Goal: Task Accomplishment & Management: Complete application form

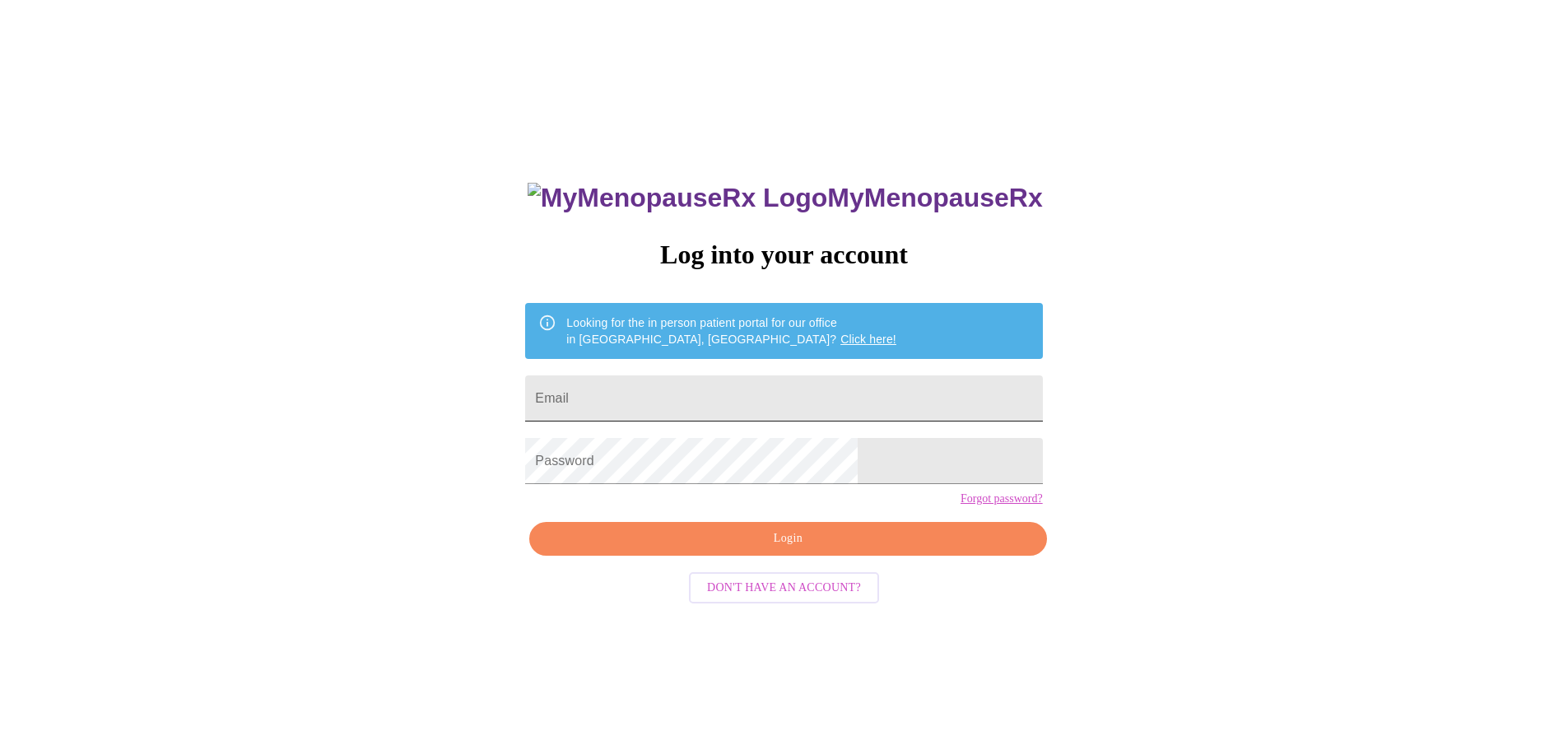
click at [751, 409] on input "Email" at bounding box center [783, 398] width 517 height 46
type input "[PERSON_NAME][EMAIL_ADDRESS][DOMAIN_NAME]"
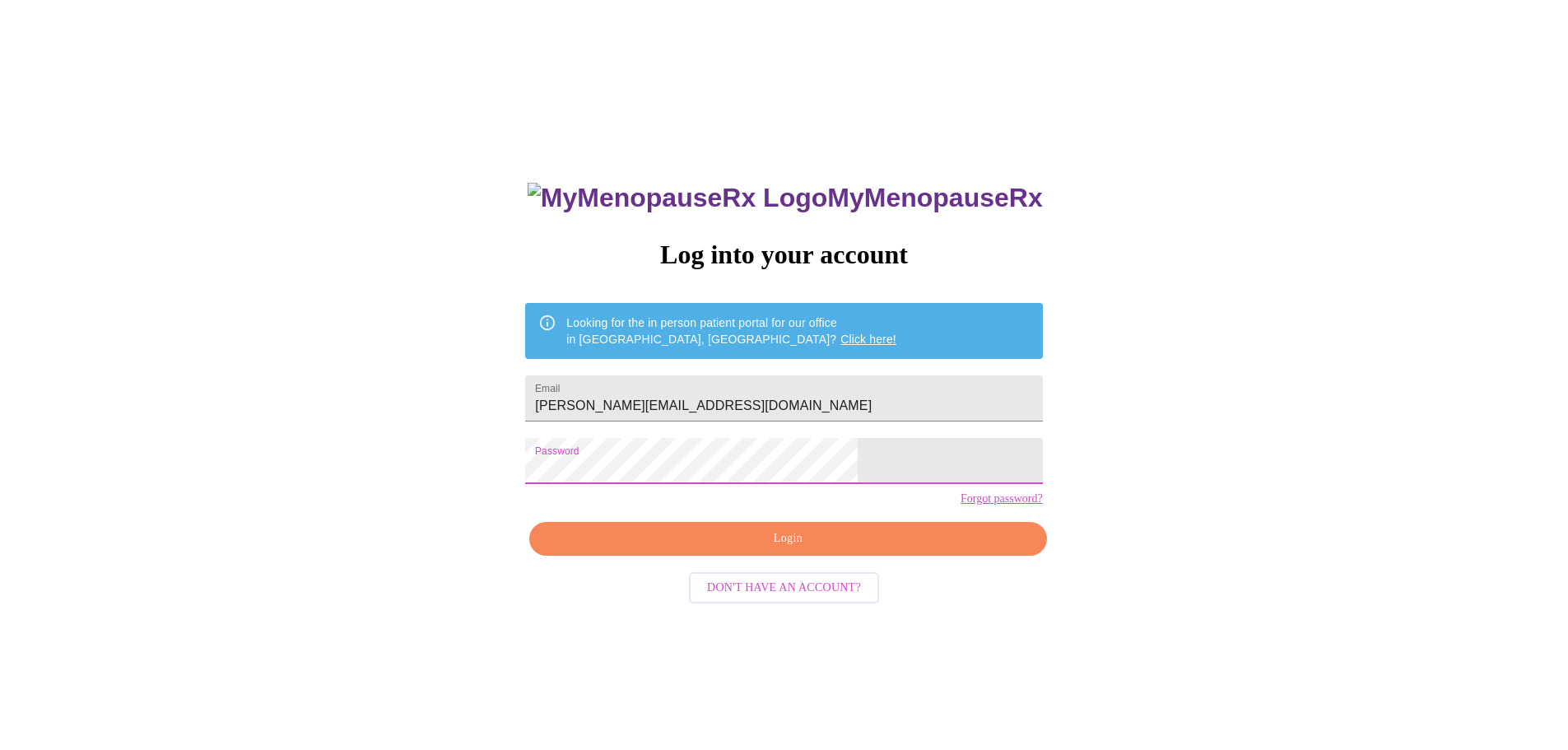
click at [609, 464] on div "MyMenopauseRx Log into your account Looking for the in person patient portal fo…" at bounding box center [784, 532] width 550 height 750
click at [779, 549] on span "Login" at bounding box center [787, 539] width 479 height 21
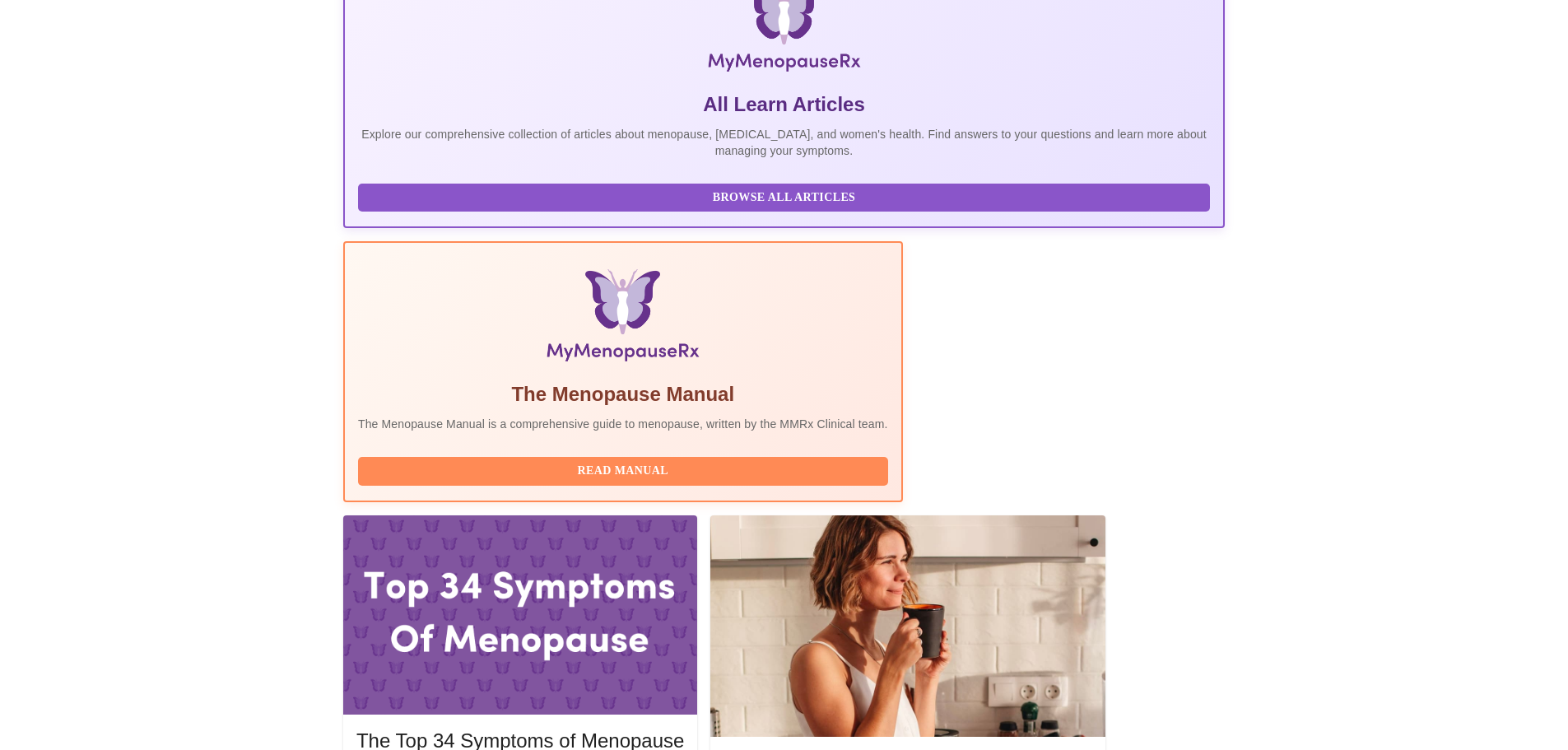
scroll to position [329, 0]
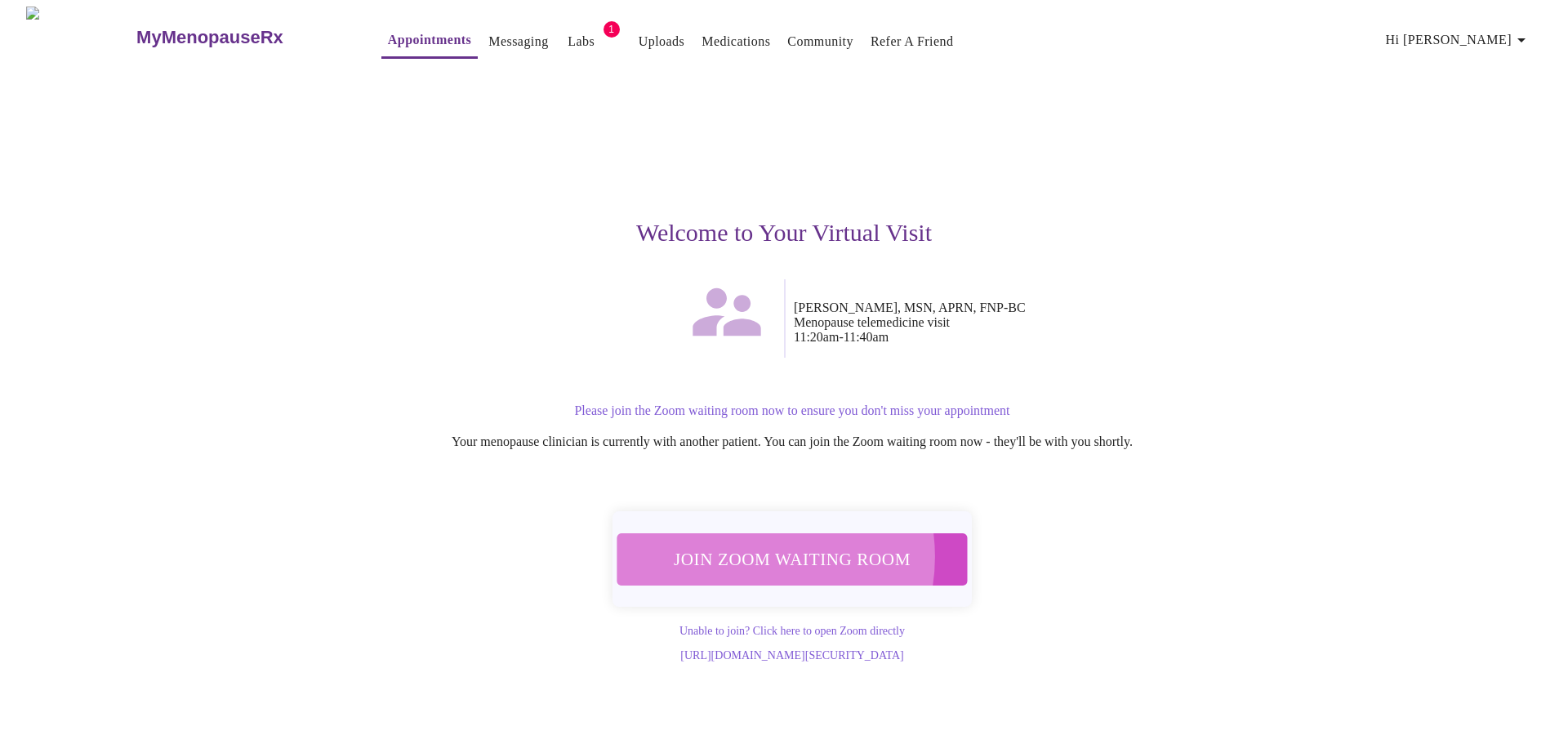
click at [755, 548] on span "Join Zoom Waiting Room" at bounding box center [792, 559] width 317 height 31
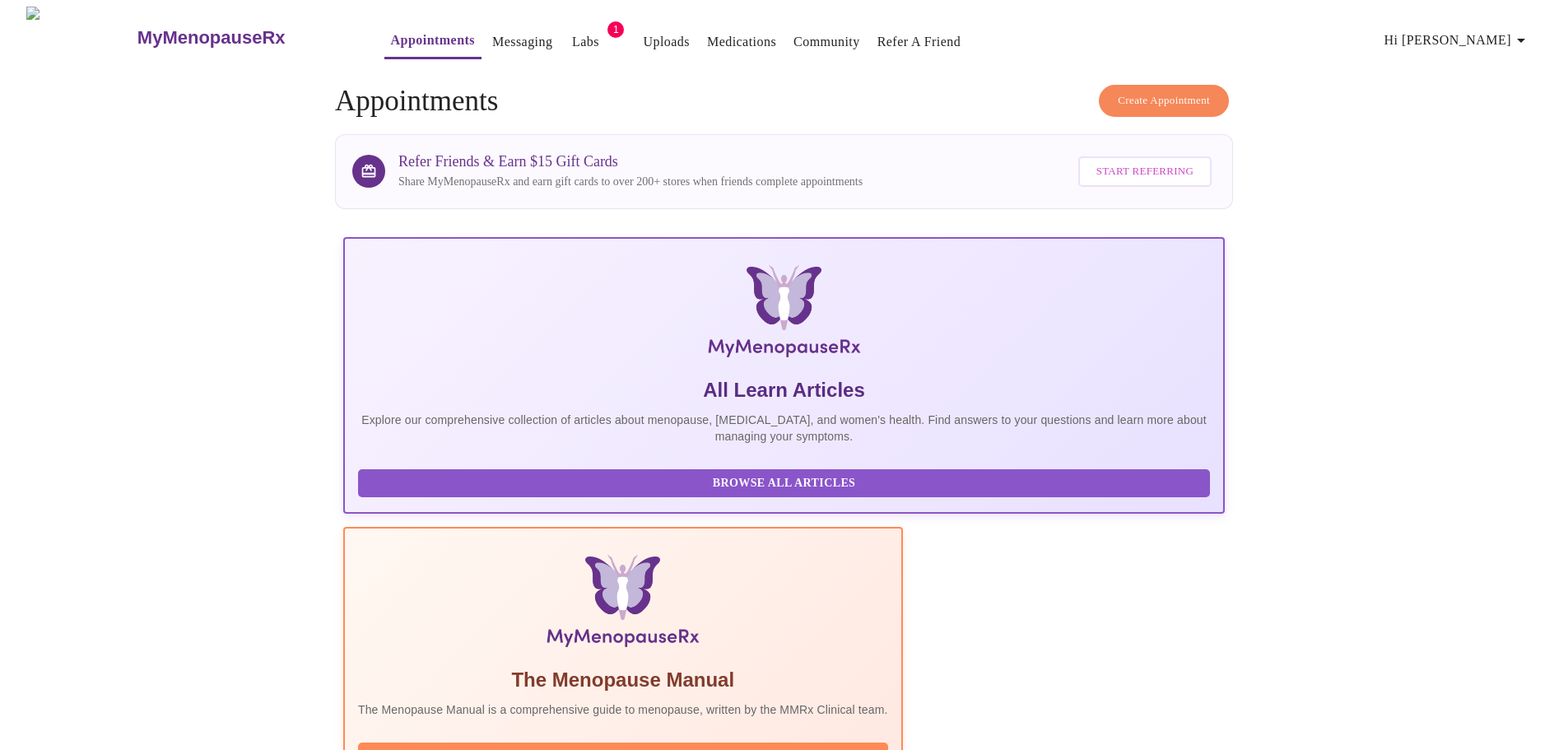
click at [391, 34] on link "Appointments" at bounding box center [433, 40] width 84 height 23
click at [1148, 96] on span "Create Appointment" at bounding box center [1164, 100] width 92 height 19
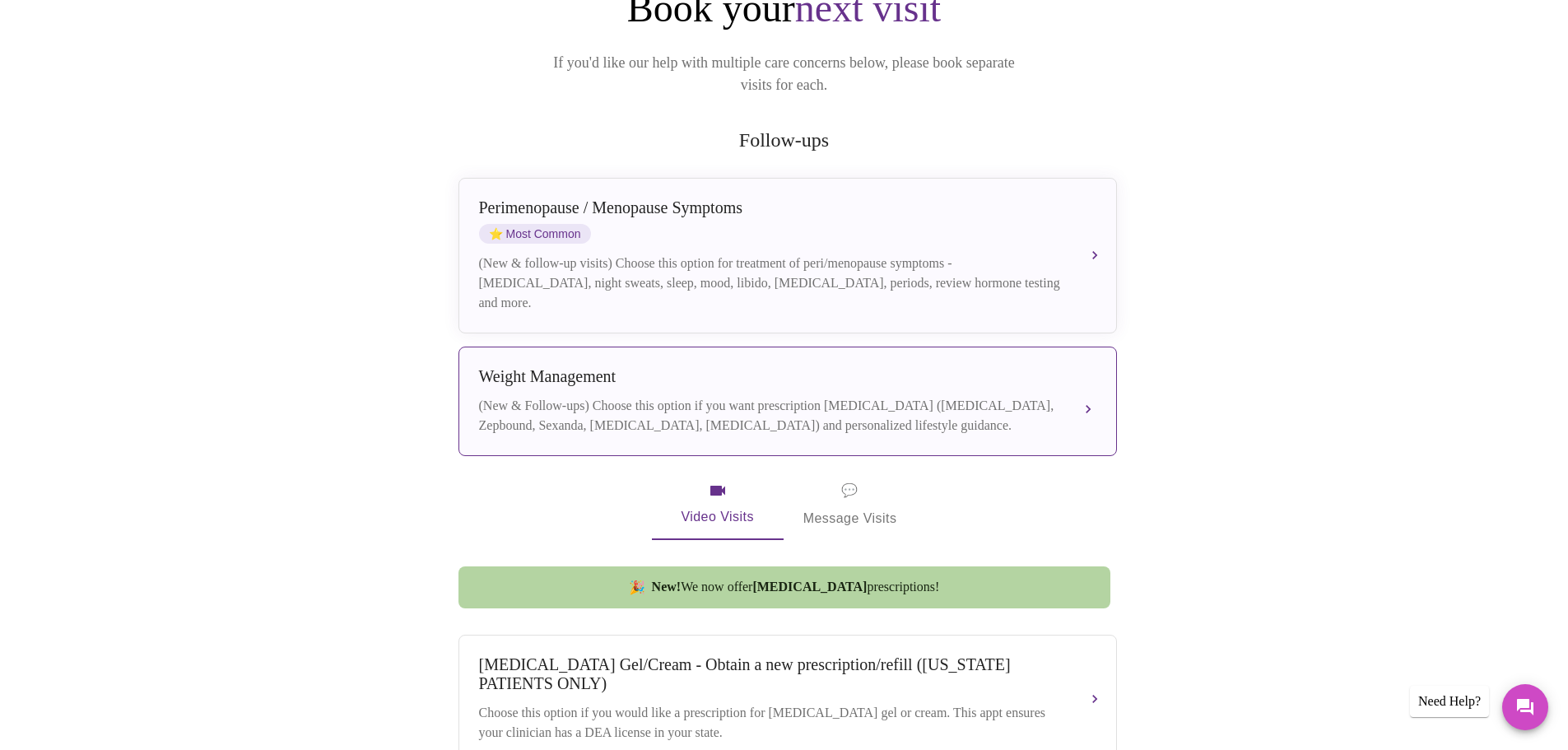
scroll to position [247, 0]
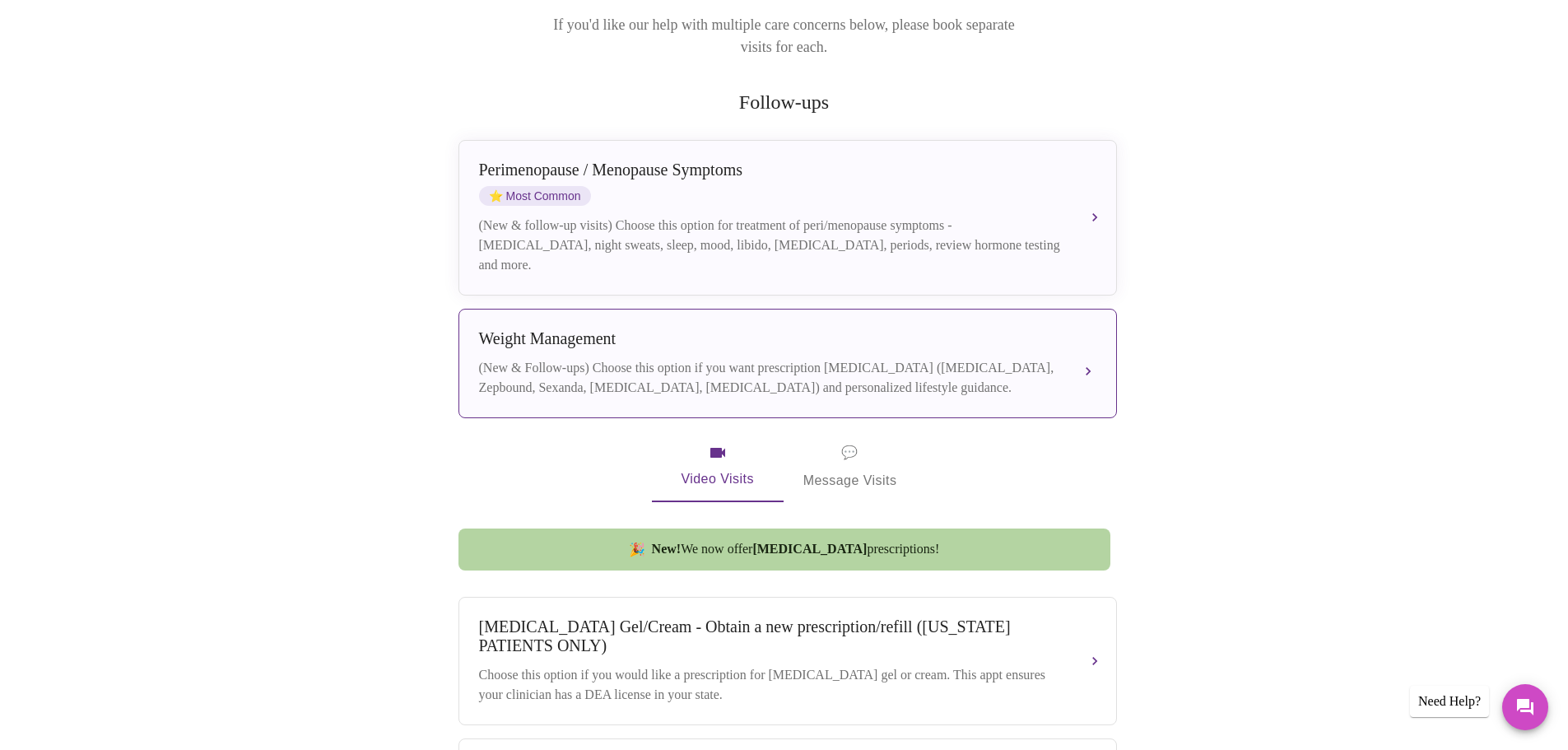
click at [878, 333] on div "Weight Management (New & Follow-ups) Choose this option if you want prescriptio…" at bounding box center [787, 363] width 618 height 69
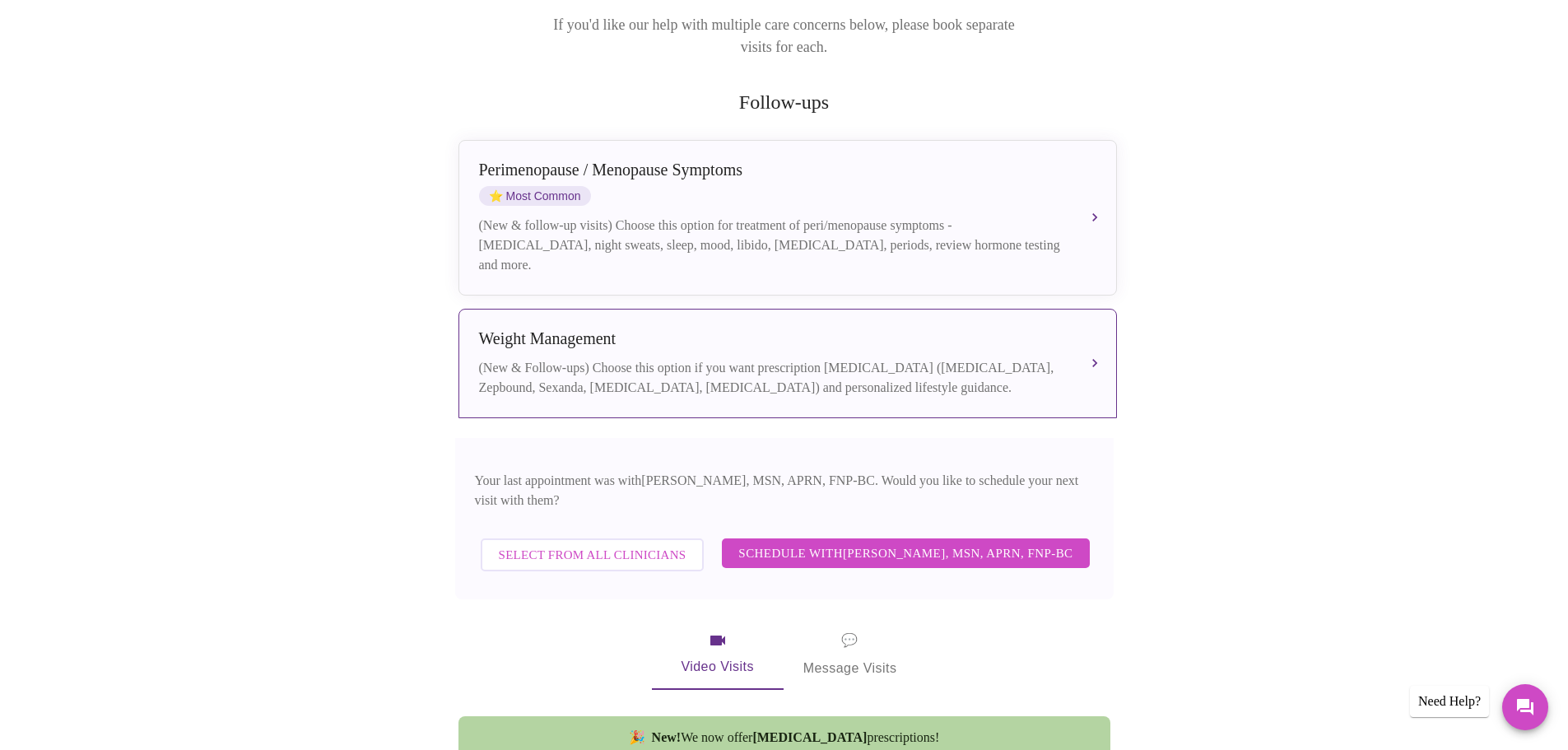
click at [643, 544] on span "Select from All Clinicians" at bounding box center [593, 555] width 188 height 22
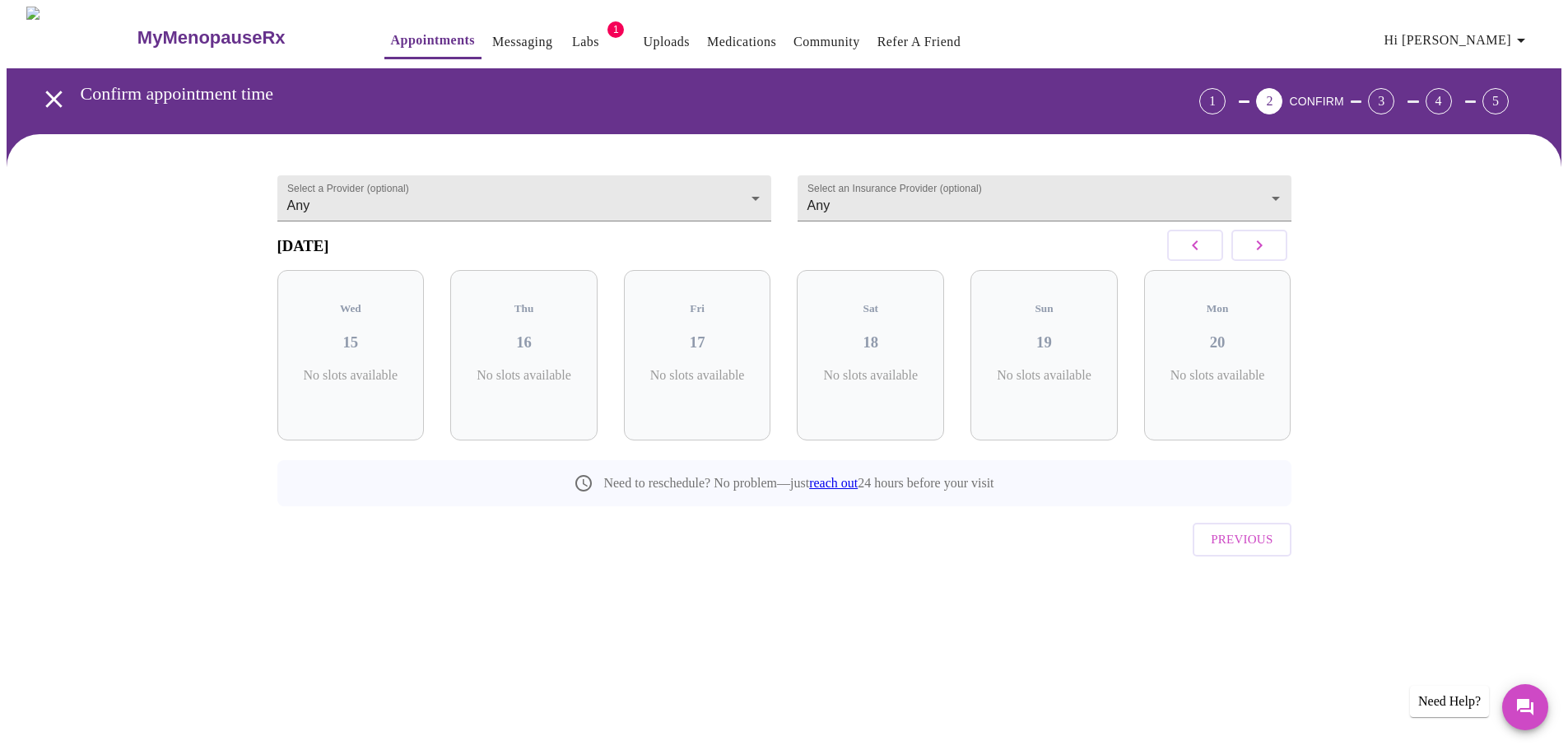
scroll to position [0, 0]
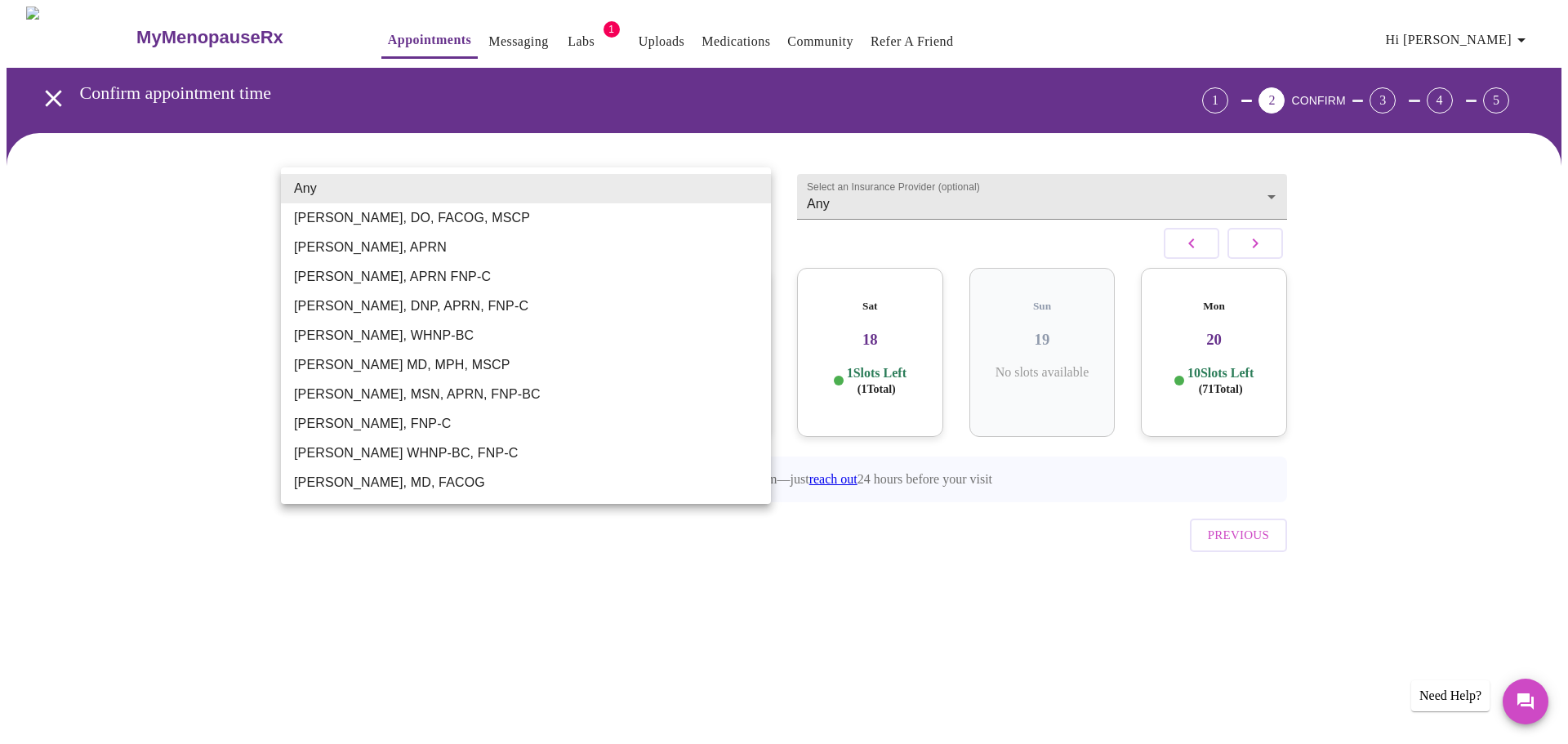
click at [379, 187] on body "MyMenopauseRx Appointments Messaging Labs 1 Uploads Medications Community Refer…" at bounding box center [784, 321] width 1555 height 627
click at [331, 397] on li "[PERSON_NAME], MSN, APRN, FNP-BC" at bounding box center [526, 394] width 490 height 29
type input "[PERSON_NAME], MSN, APRN, FNP-BC"
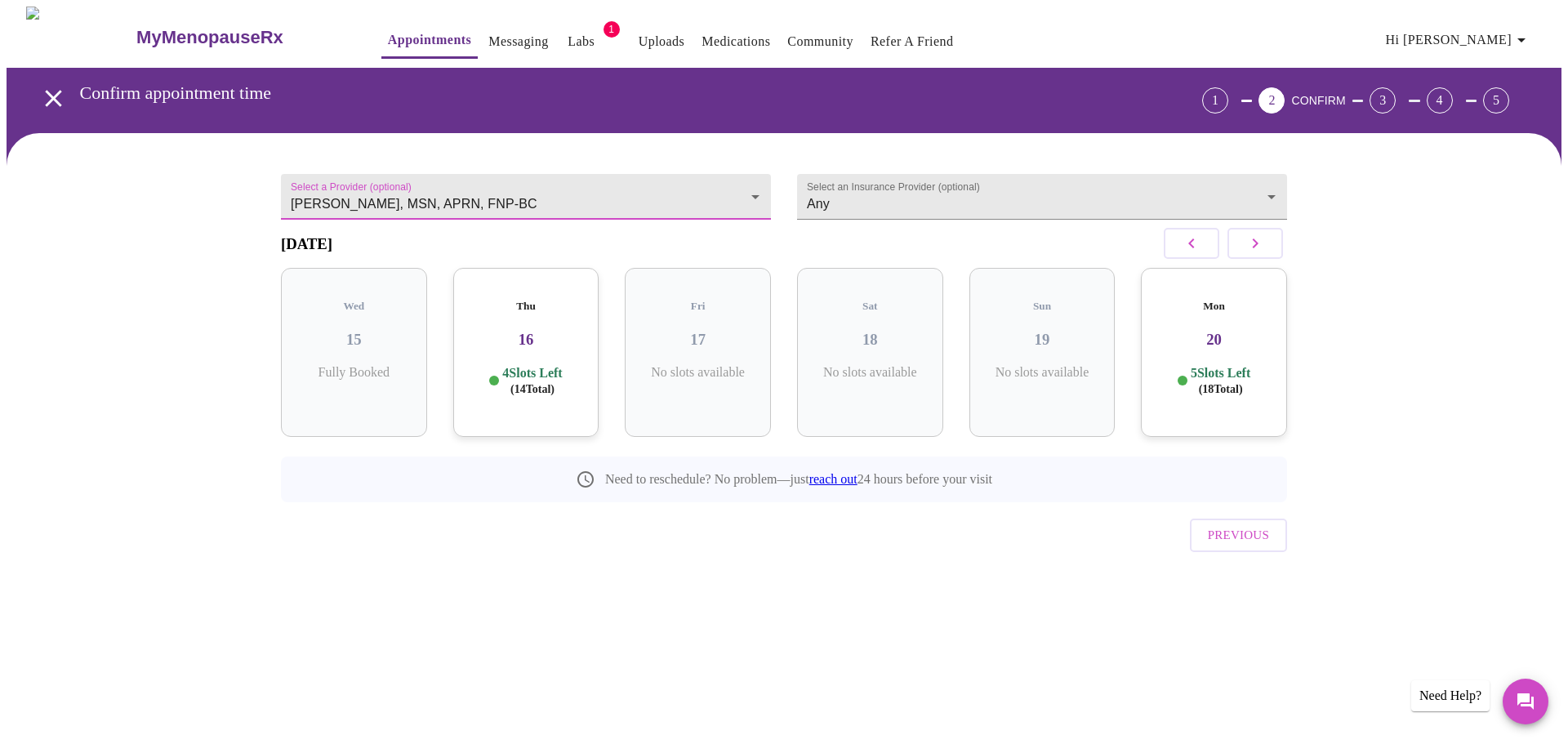
click at [1263, 254] on icon "button" at bounding box center [1255, 243] width 19 height 19
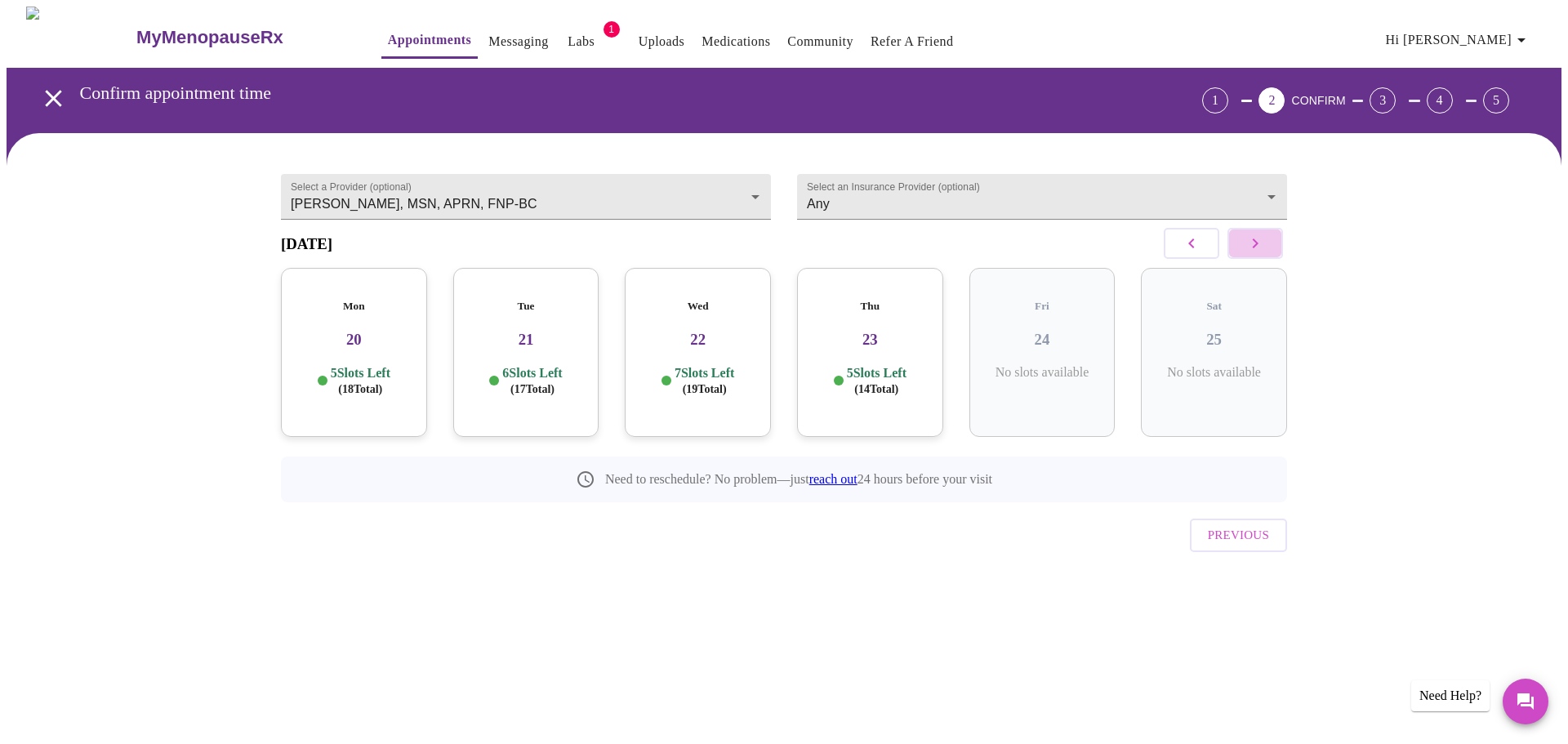
click at [1262, 254] on icon "button" at bounding box center [1255, 243] width 19 height 19
click at [1029, 367] on p "6 Slots Left ( 17 Total)" at bounding box center [1047, 381] width 59 height 32
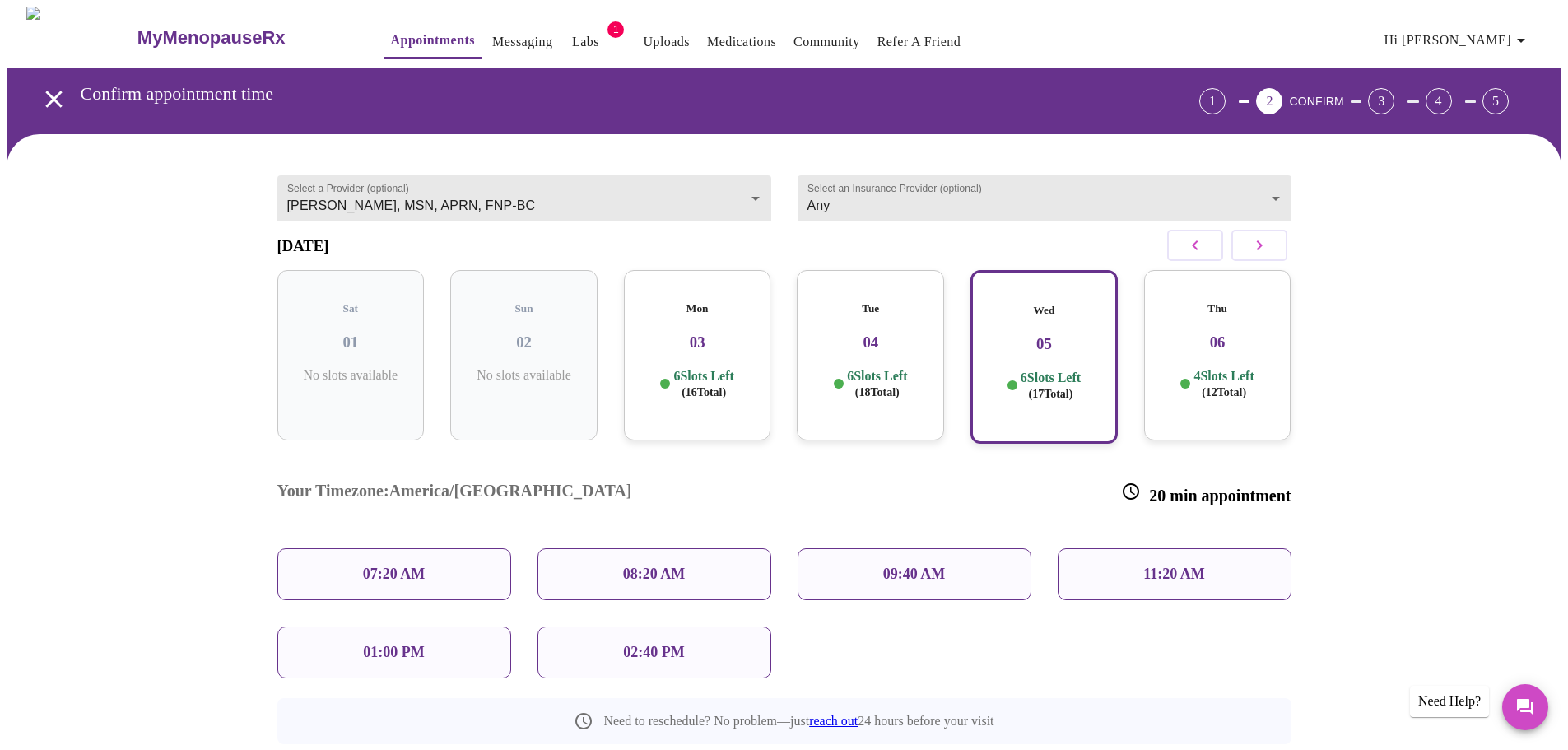
click at [1158, 566] on p "11:20 AM" at bounding box center [1174, 575] width 62 height 18
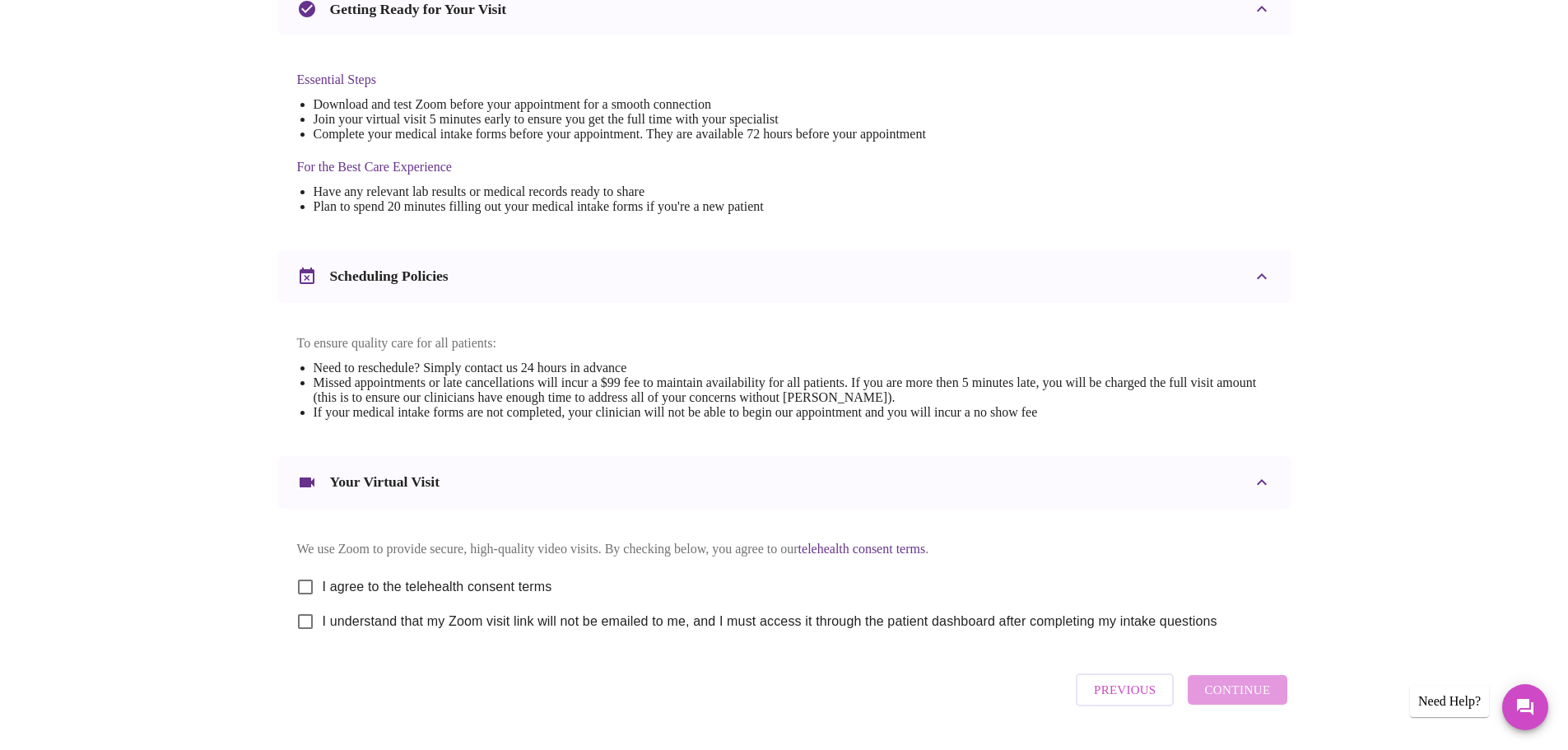
scroll to position [444, 0]
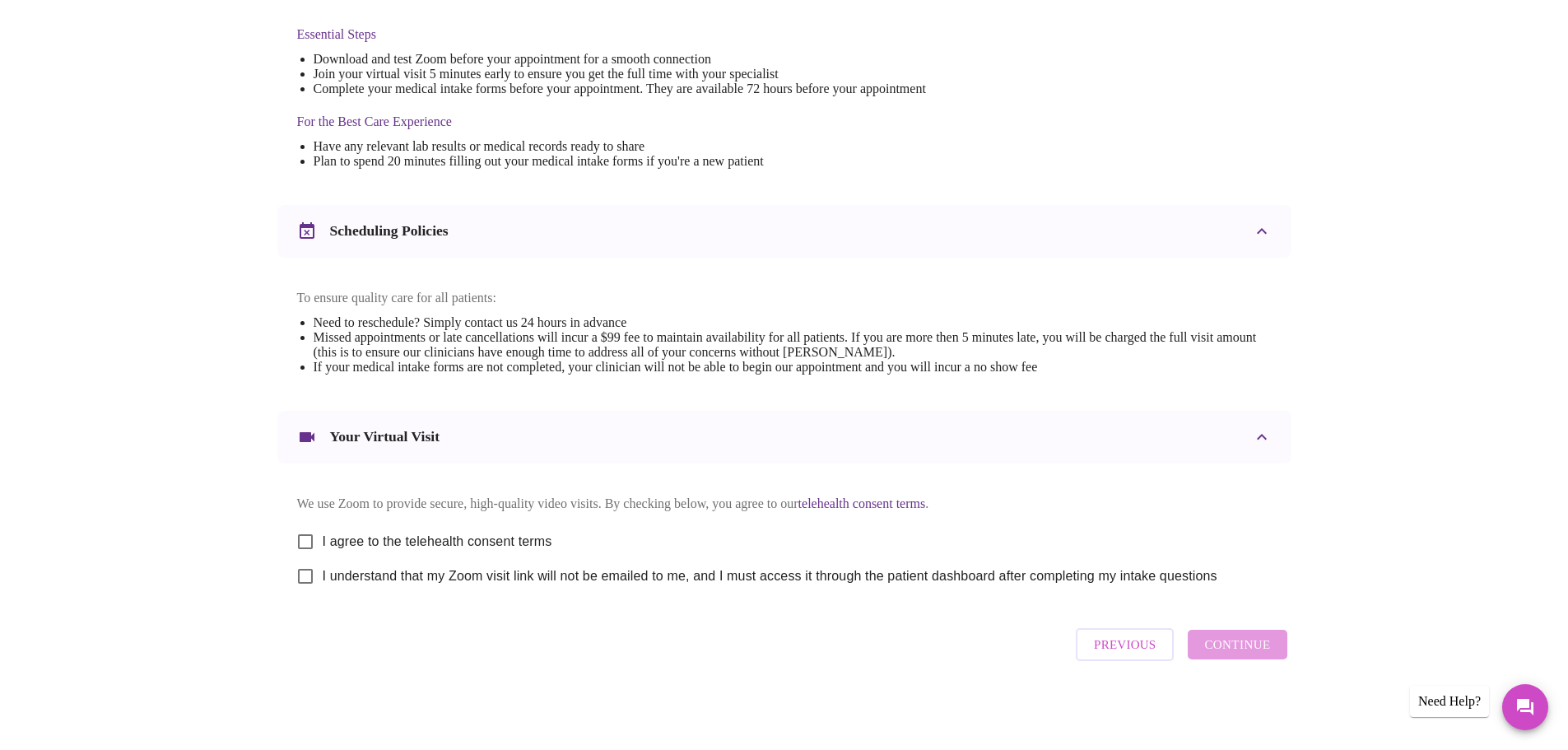
click at [312, 532] on input "I agree to the telehealth consent terms" at bounding box center [304, 541] width 34 height 34
checkbox input "true"
drag, startPoint x: 314, startPoint y: 575, endPoint x: 364, endPoint y: 583, distance: 50.6
click at [315, 577] on input "I understand that my Zoom visit link will not be emailed to me, and I must acce…" at bounding box center [304, 576] width 34 height 34
checkbox input "true"
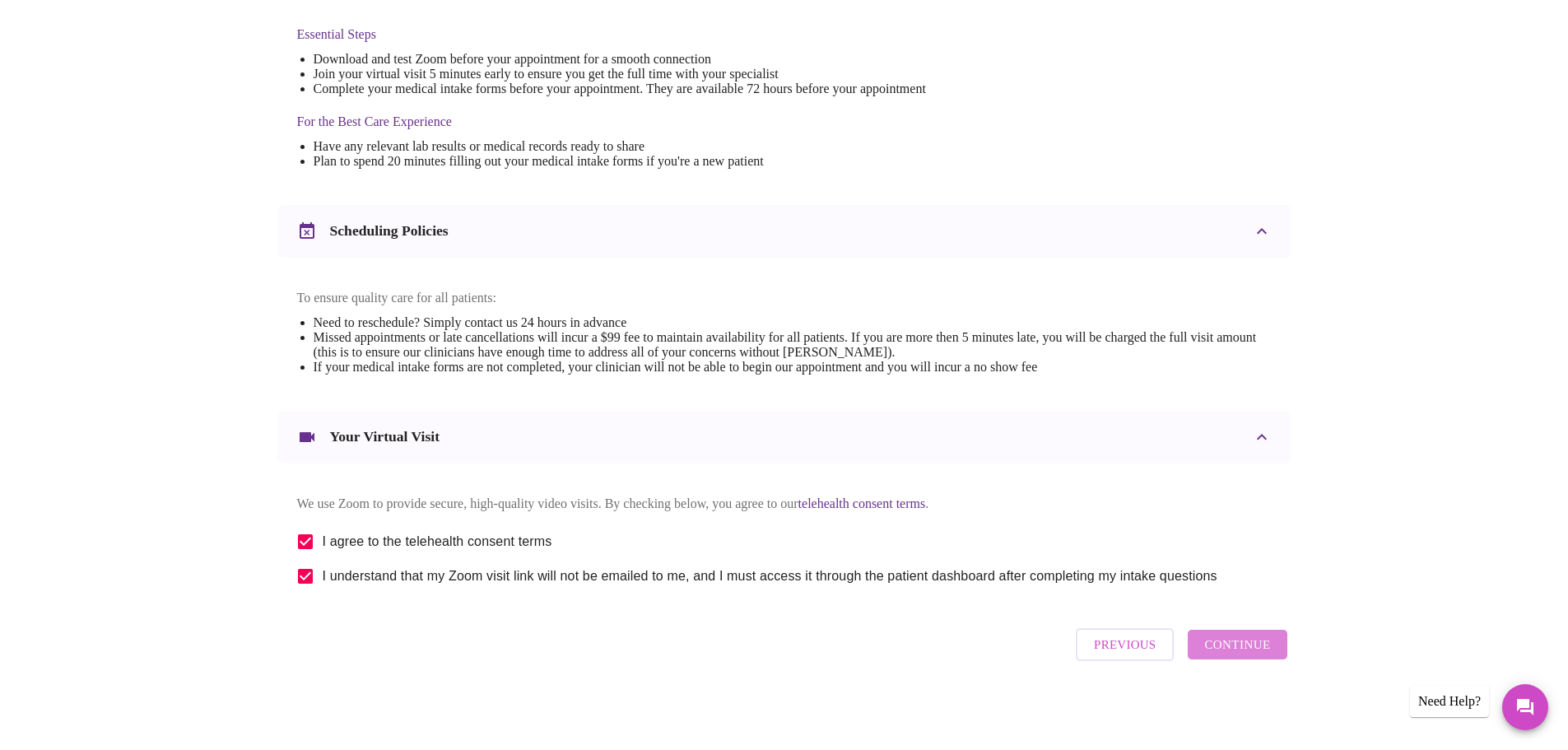
click at [1248, 654] on span "Continue" at bounding box center [1236, 644] width 66 height 22
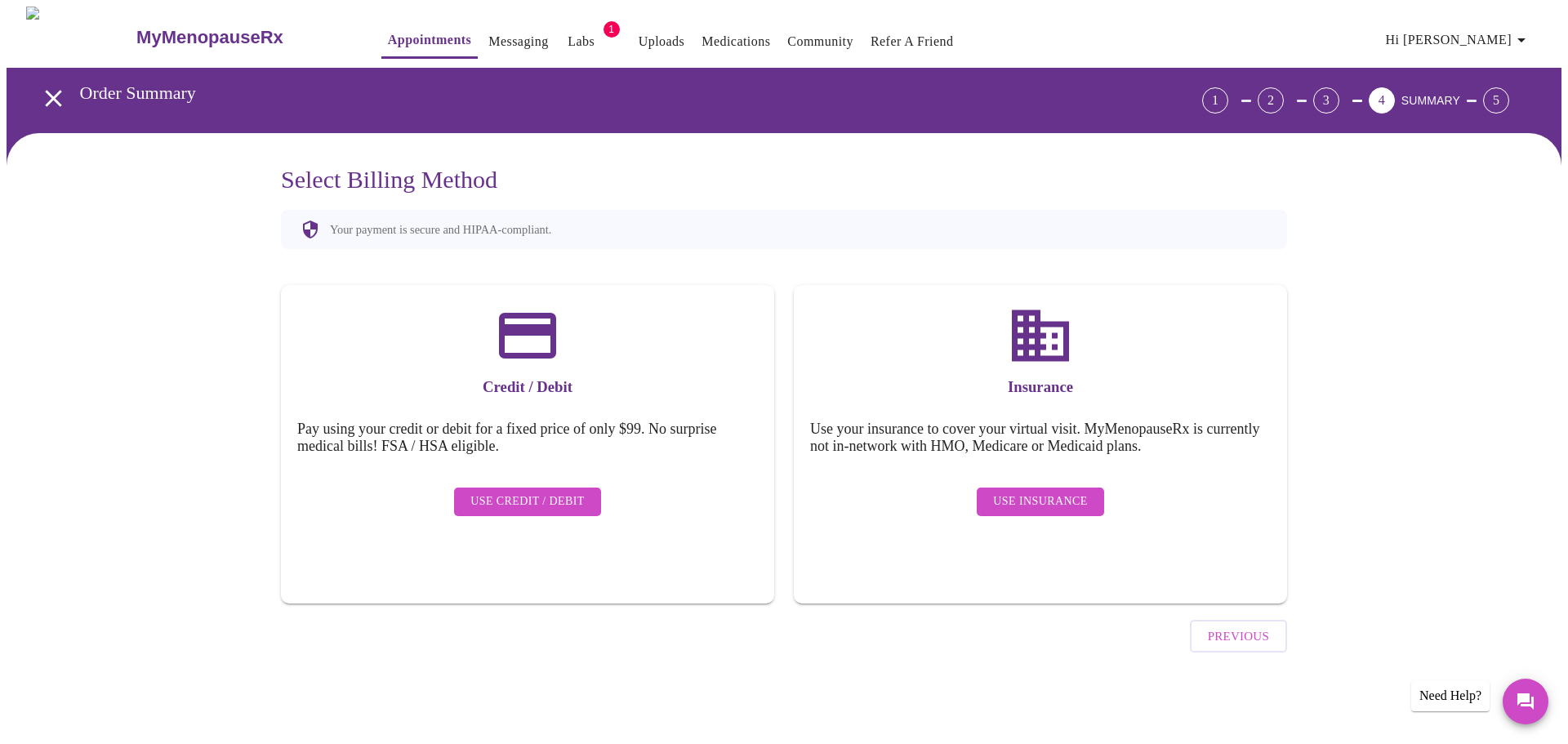
click at [1025, 491] on span "Use Insurance" at bounding box center [1040, 501] width 94 height 20
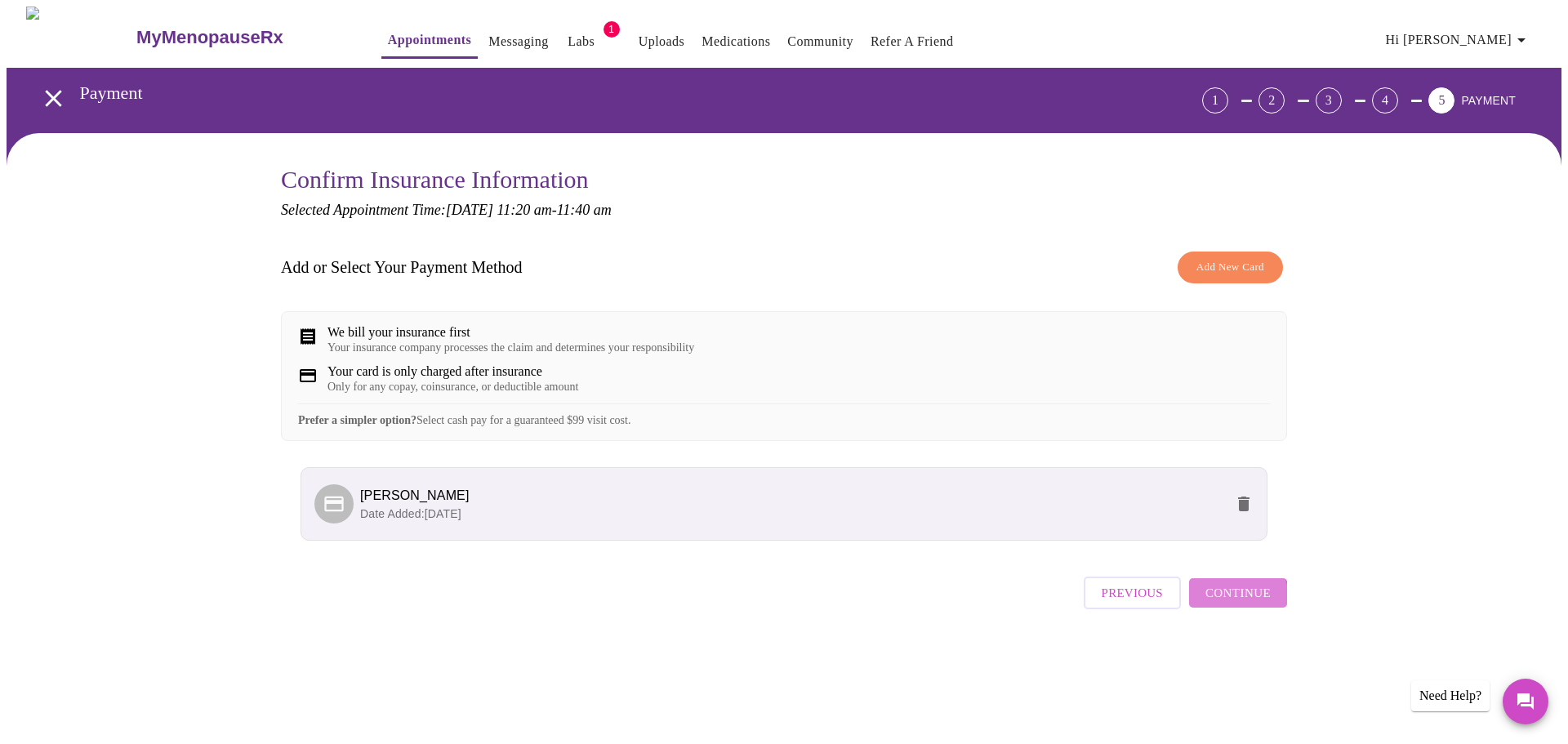
click at [1235, 603] on span "Continue" at bounding box center [1238, 592] width 65 height 21
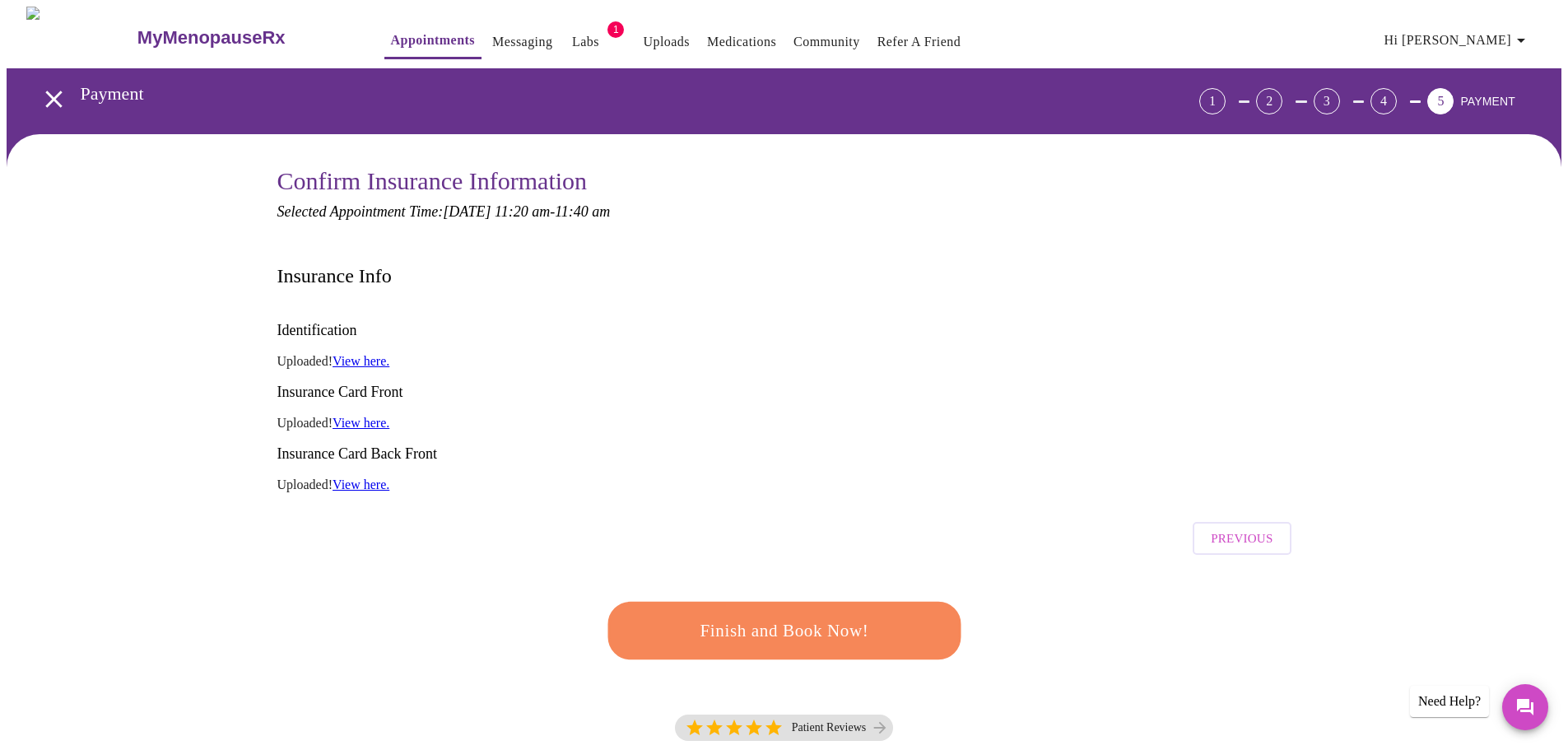
click at [785, 616] on span "Finish and Book Now!" at bounding box center [784, 631] width 305 height 30
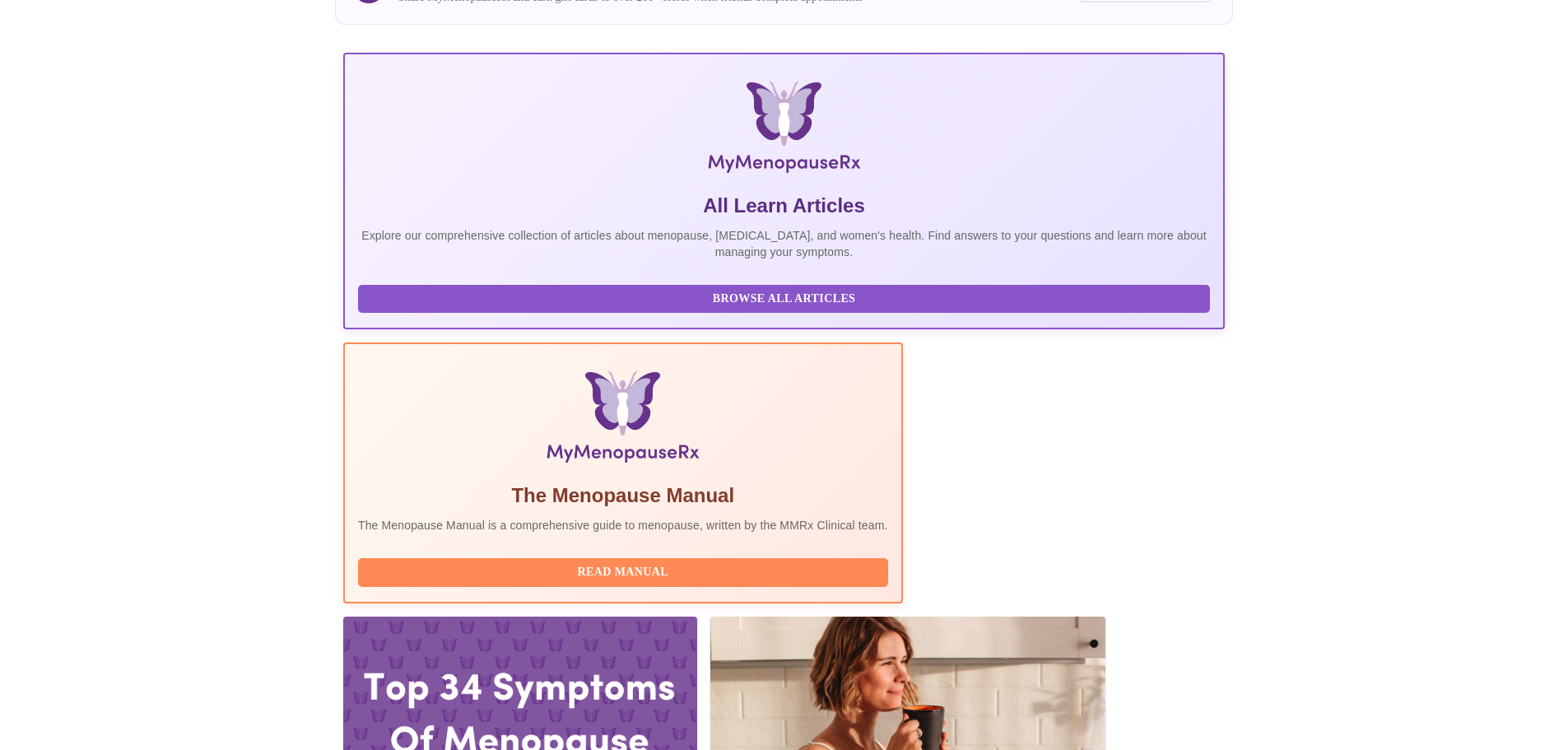
scroll to position [247, 0]
